Goal: Information Seeking & Learning: Learn about a topic

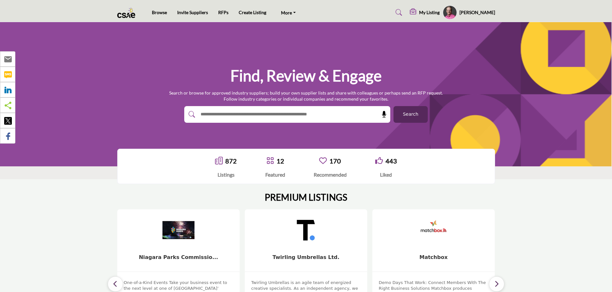
click at [268, 114] on input "text" at bounding box center [273, 115] width 153 height 10
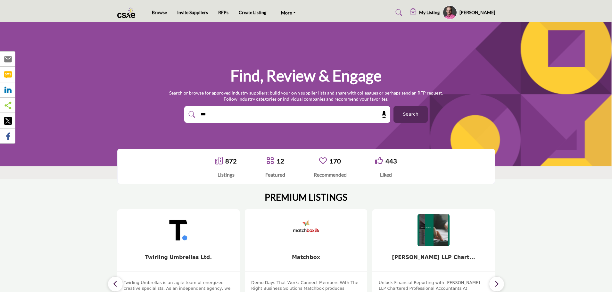
type input "***"
click at [416, 114] on span "Search" at bounding box center [409, 114] width 15 height 7
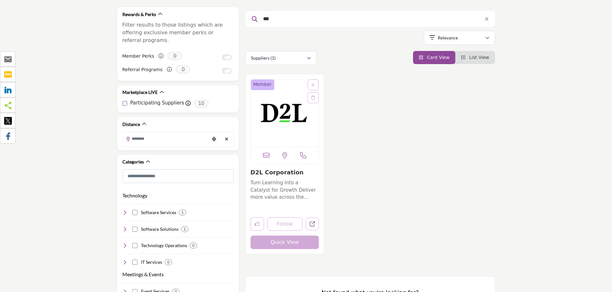
scroll to position [96, 0]
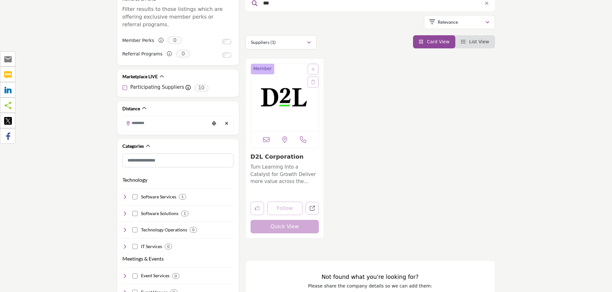
click at [288, 103] on img "Open Listing in new tab" at bounding box center [285, 97] width 68 height 67
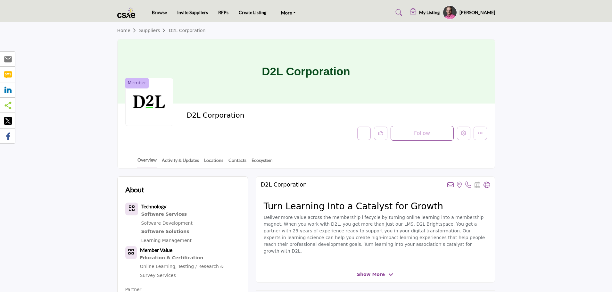
click at [439, 12] on h5 "My Listing" at bounding box center [429, 13] width 20 height 6
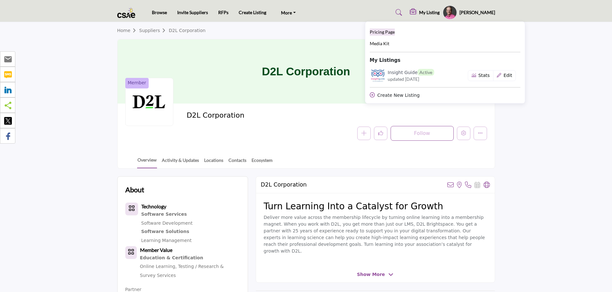
click at [394, 34] on span "Pricing Page" at bounding box center [381, 31] width 25 height 5
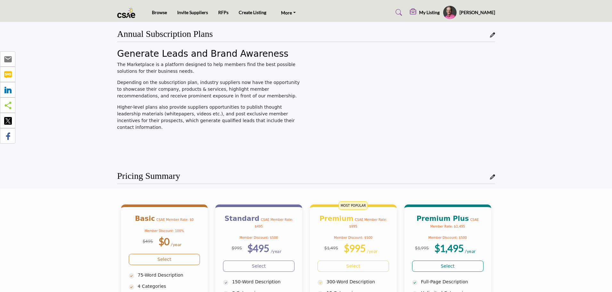
click at [439, 12] on h5 "My Listing" at bounding box center [429, 13] width 20 height 6
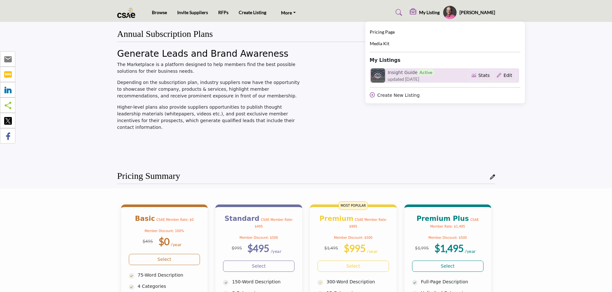
click at [410, 73] on h6 "Insight Guide Active" at bounding box center [410, 72] width 46 height 7
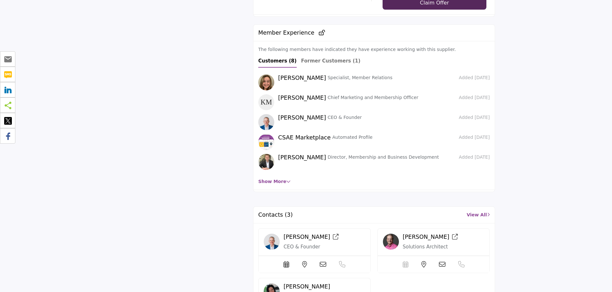
scroll to position [1498, 0]
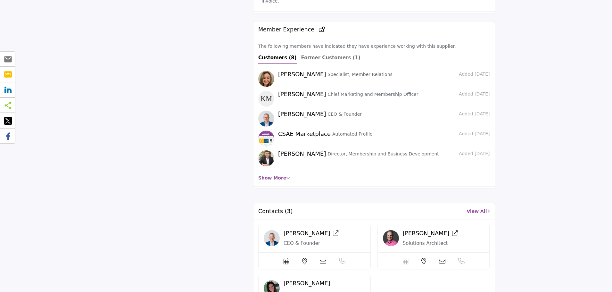
click at [275, 180] on link "Show More" at bounding box center [274, 177] width 32 height 5
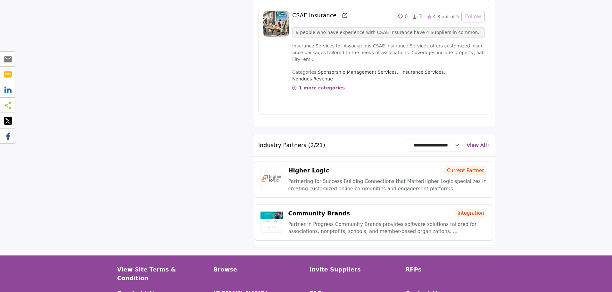
scroll to position [2235, 0]
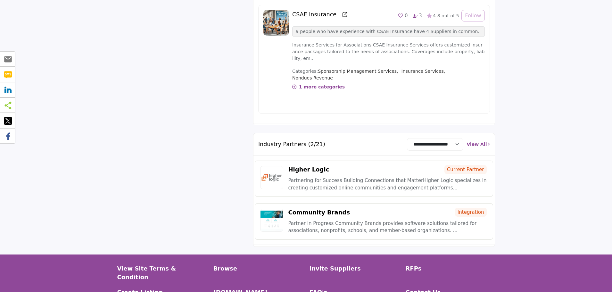
click at [478, 141] on link "View All" at bounding box center [477, 144] width 23 height 7
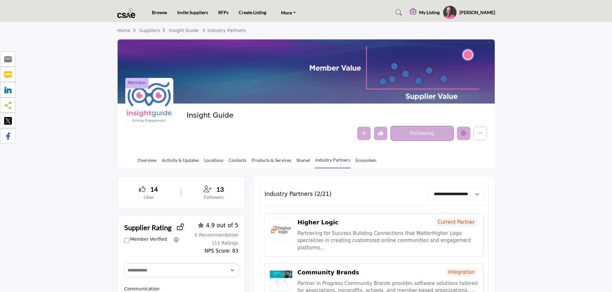
click at [463, 132] on icon "Edit company" at bounding box center [463, 132] width 5 height 5
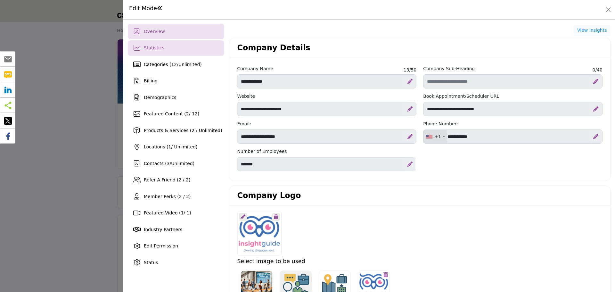
click at [192, 46] on div "Statistics" at bounding box center [176, 47] width 96 height 15
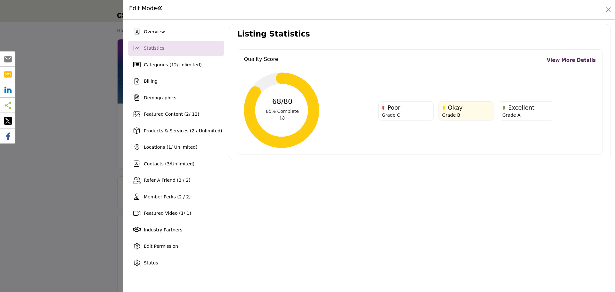
click at [571, 60] on link "View More Details" at bounding box center [571, 60] width 49 height 7
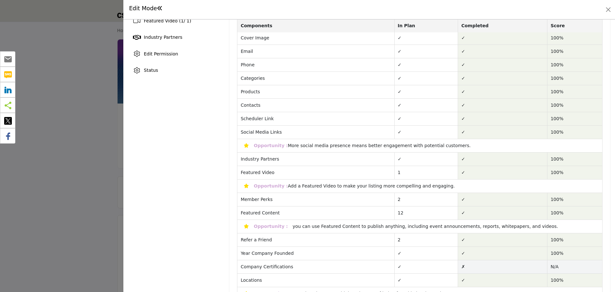
scroll to position [215, 0]
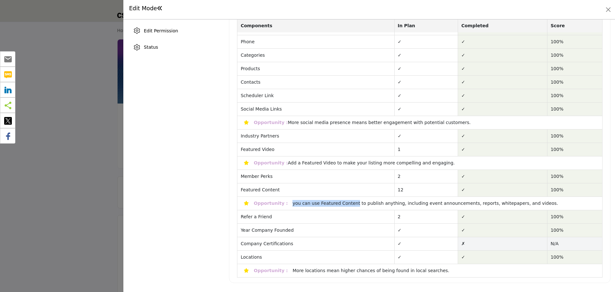
drag, startPoint x: 287, startPoint y: 204, endPoint x: 345, endPoint y: 204, distance: 58.6
click at [345, 204] on p "you can use Featured Content to publish anything, including event announcements…" at bounding box center [425, 202] width 272 height 5
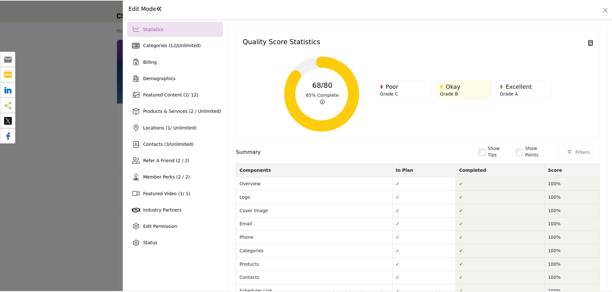
scroll to position [0, 0]
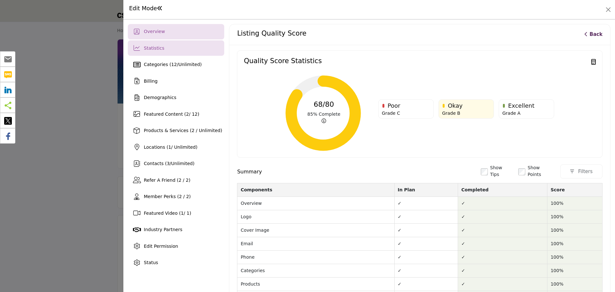
click at [155, 32] on span "Overview" at bounding box center [154, 31] width 21 height 5
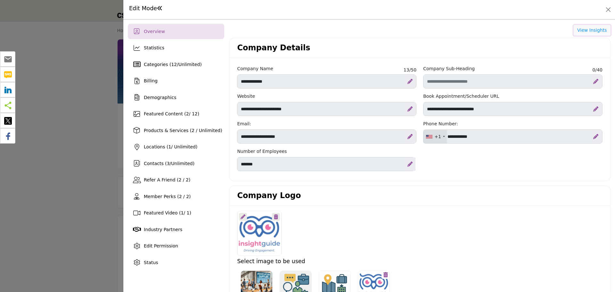
click at [581, 31] on button "View Insights" at bounding box center [591, 30] width 37 height 11
click at [605, 8] on button "Close" at bounding box center [608, 9] width 9 height 9
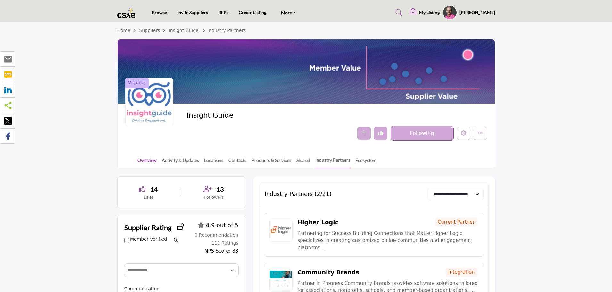
click at [141, 160] on link "Overview" at bounding box center [147, 162] width 20 height 11
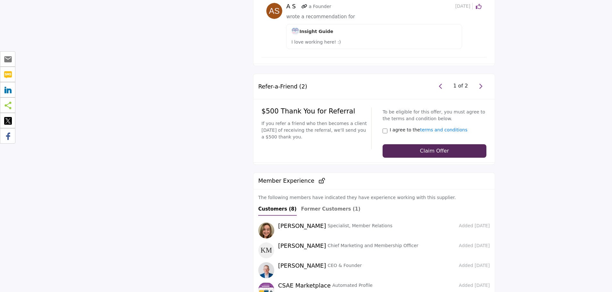
scroll to position [1345, 0]
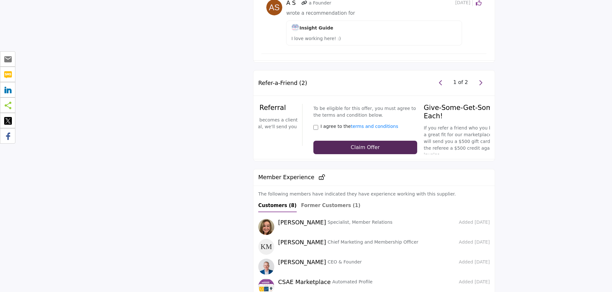
drag, startPoint x: 296, startPoint y: 136, endPoint x: 210, endPoint y: 127, distance: 87.0
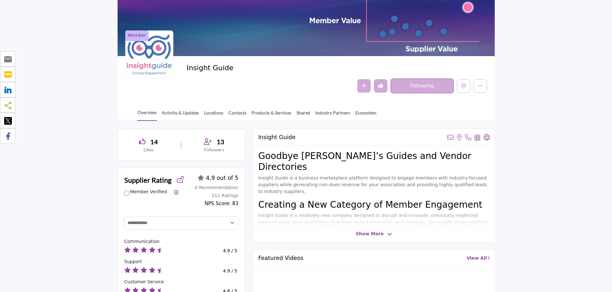
scroll to position [0, 0]
